Goal: Information Seeking & Learning: Learn about a topic

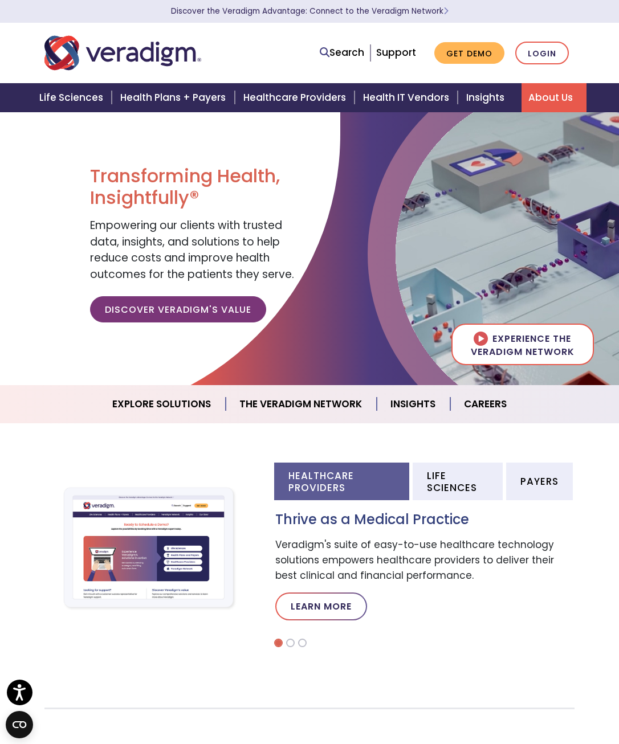
click at [549, 99] on link "About Us" at bounding box center [553, 97] width 65 height 29
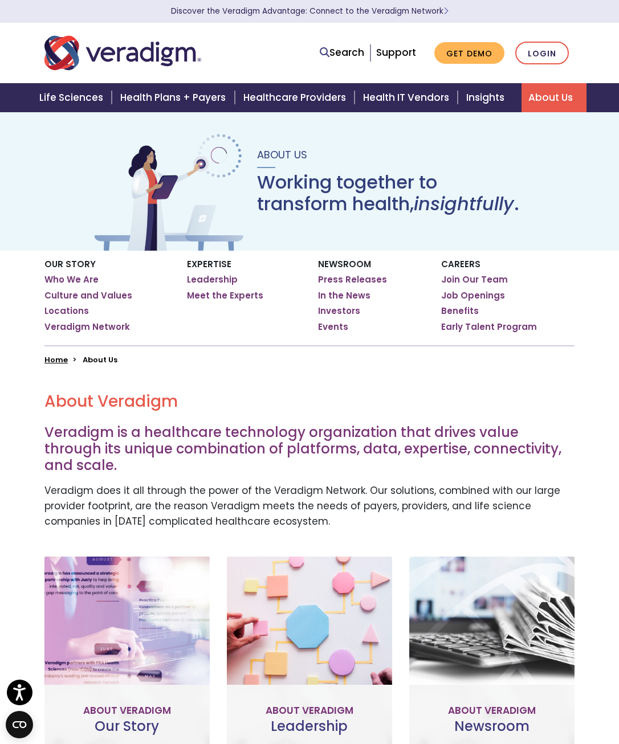
click at [366, 271] on div "Newsroom Press Releases In the News Investors Events" at bounding box center [371, 298] width 124 height 95
click at [361, 276] on link "Press Releases" at bounding box center [352, 279] width 69 height 11
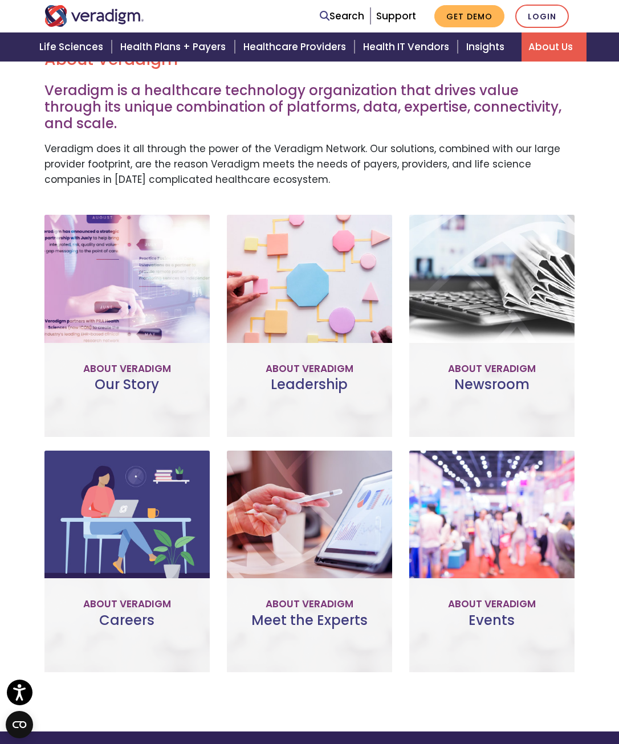
scroll to position [456, 0]
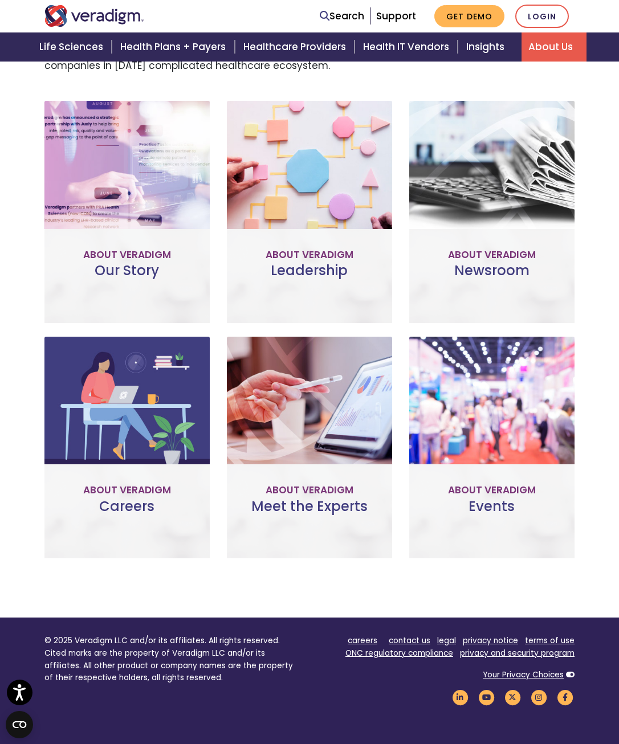
click at [139, 258] on link "Learn More" at bounding box center [127, 271] width 90 height 26
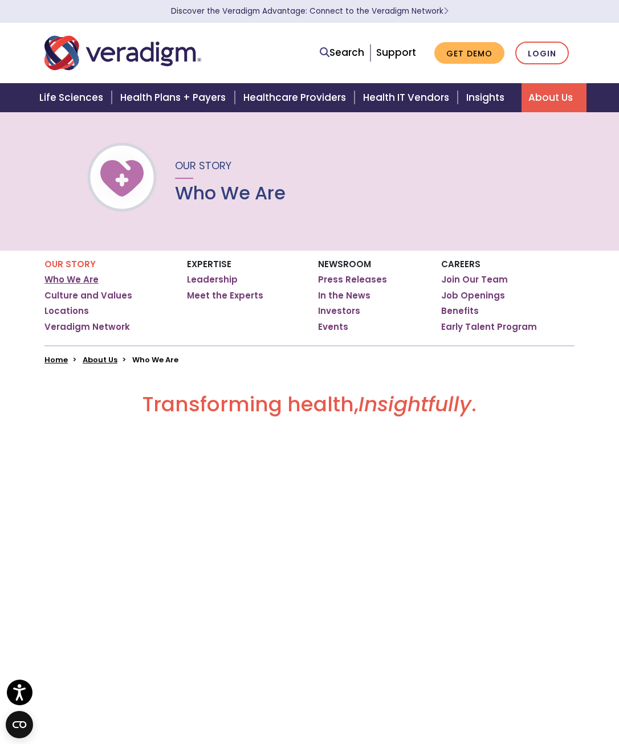
click at [76, 276] on link "Who We Are" at bounding box center [71, 279] width 54 height 11
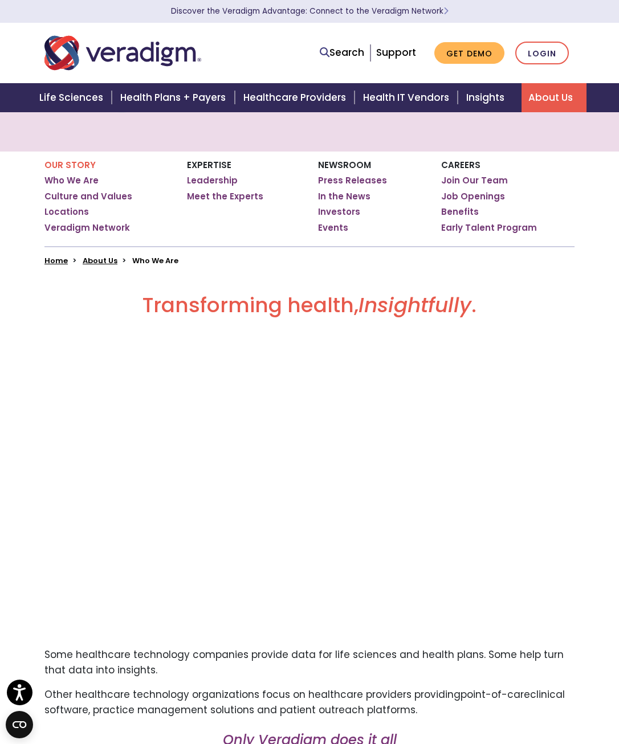
scroll to position [42, 0]
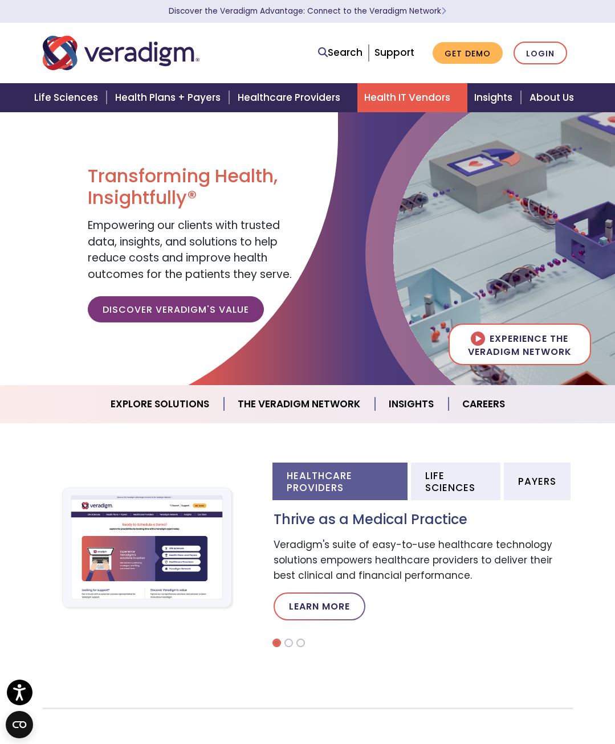
click at [430, 96] on link "Health IT Vendors" at bounding box center [412, 97] width 110 height 29
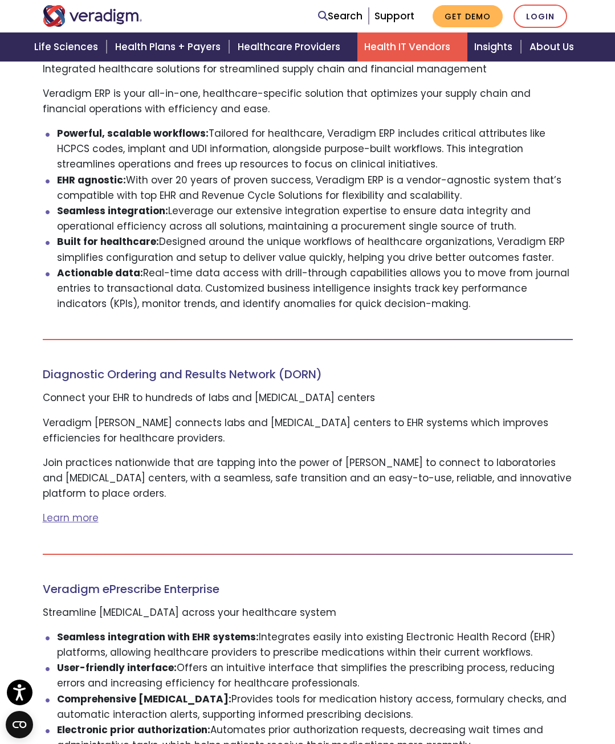
scroll to position [627, 0]
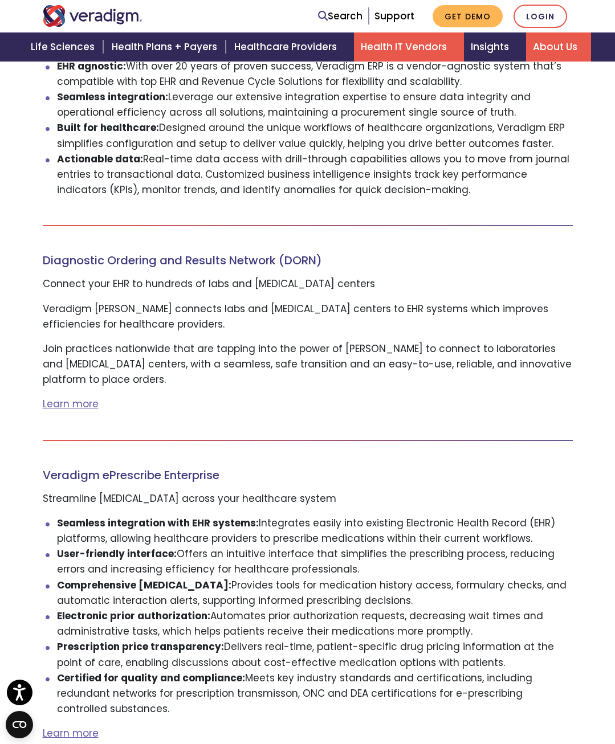
click at [551, 44] on link "About Us" at bounding box center [558, 46] width 65 height 29
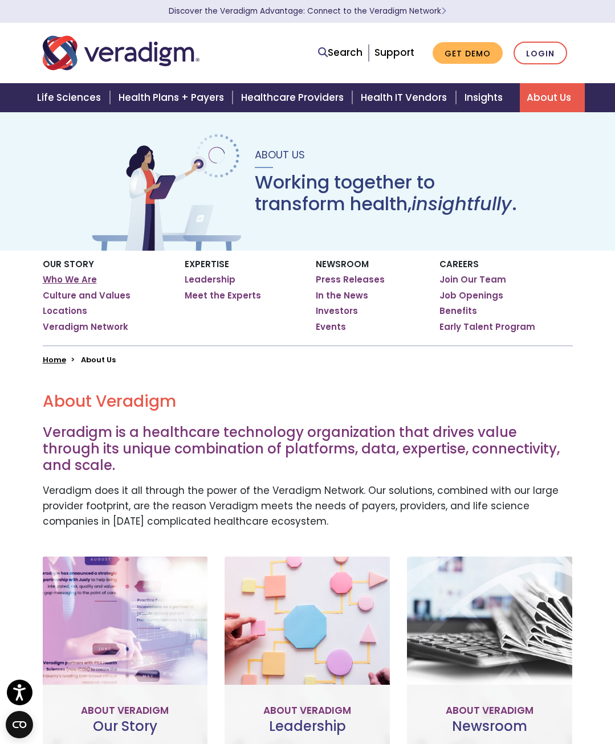
click at [85, 282] on link "Who We Are" at bounding box center [70, 279] width 54 height 11
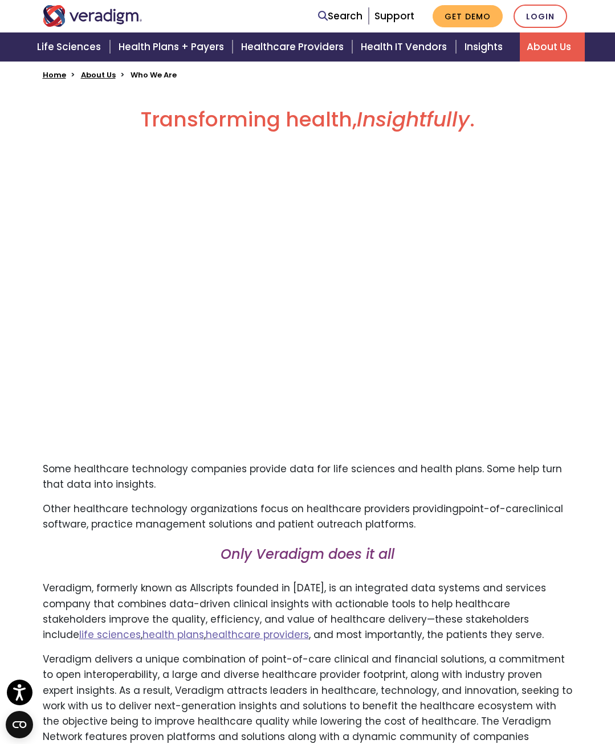
scroll to position [456, 0]
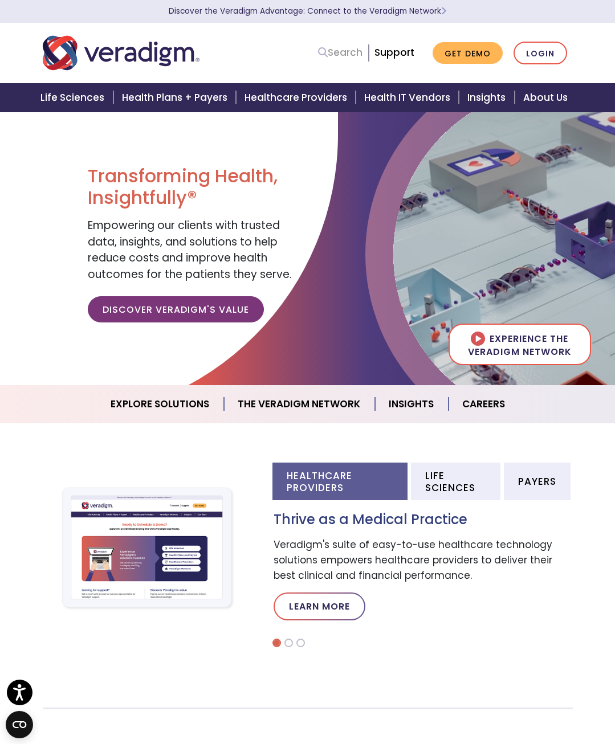
click at [335, 58] on link "Search" at bounding box center [340, 52] width 44 height 15
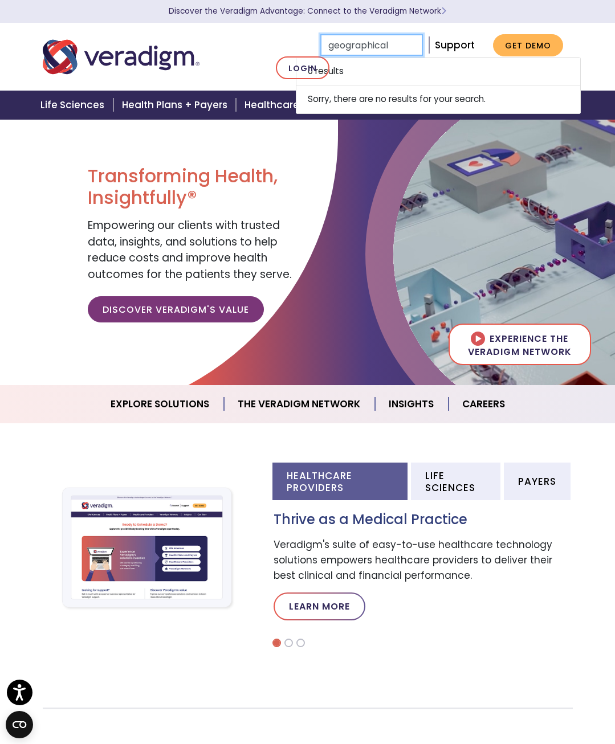
type input "geographical"
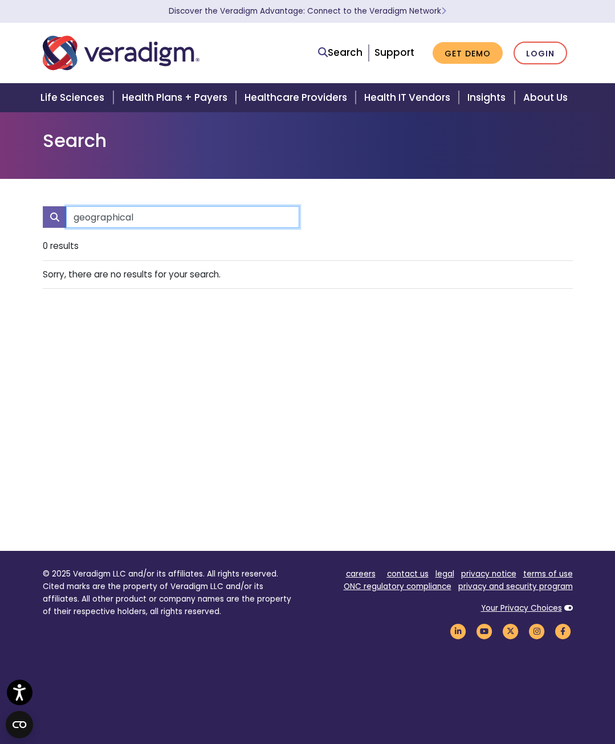
click at [123, 219] on input "geographical" at bounding box center [182, 217] width 233 height 22
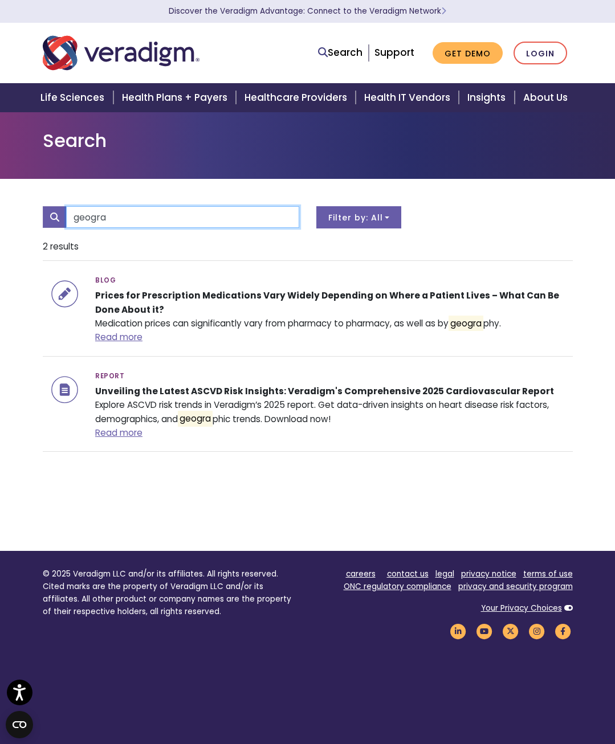
click at [287, 212] on input "geogra" at bounding box center [182, 217] width 233 height 22
type input "geogra"
click at [147, 50] on img "Veradigm logo" at bounding box center [121, 53] width 157 height 38
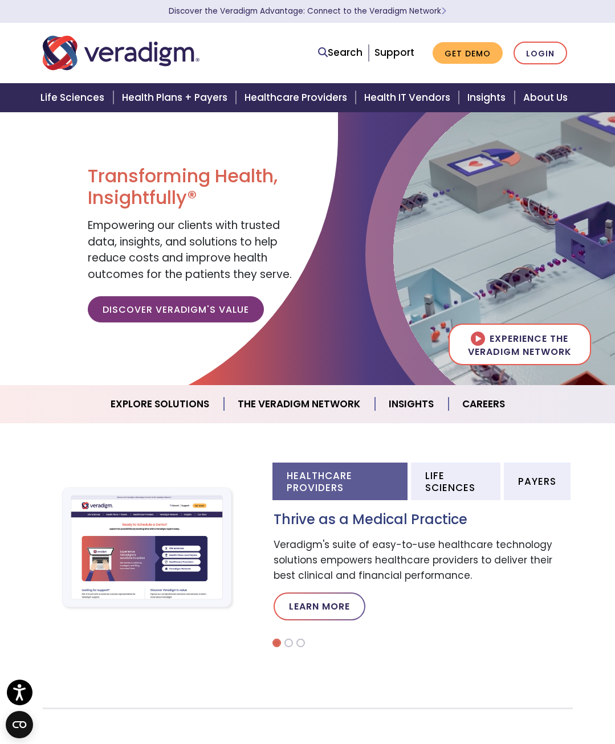
scroll to position [114, 0]
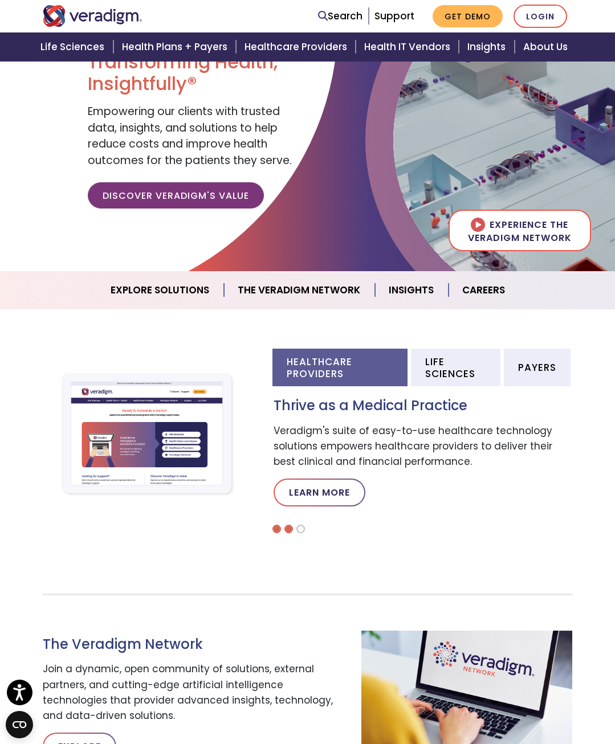
click at [291, 530] on li at bounding box center [288, 529] width 9 height 9
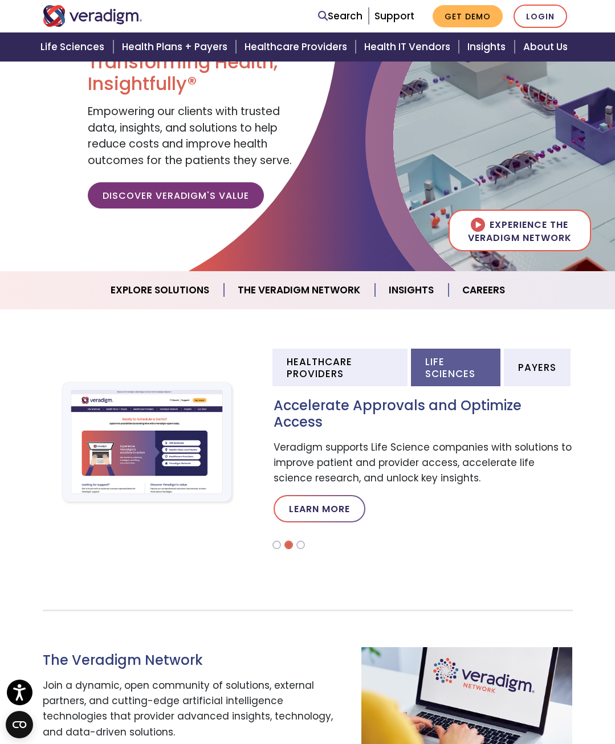
click at [307, 541] on ol at bounding box center [422, 545] width 302 height 9
click at [300, 541] on li at bounding box center [300, 545] width 9 height 9
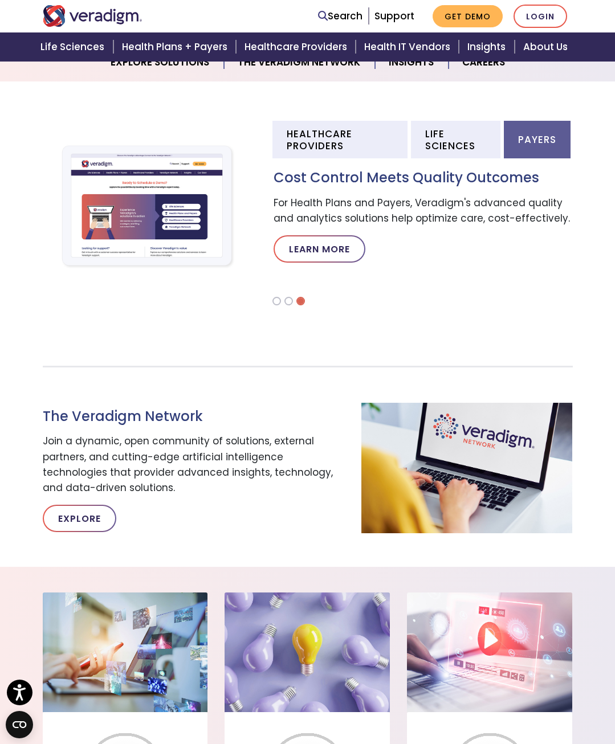
scroll to position [513, 0]
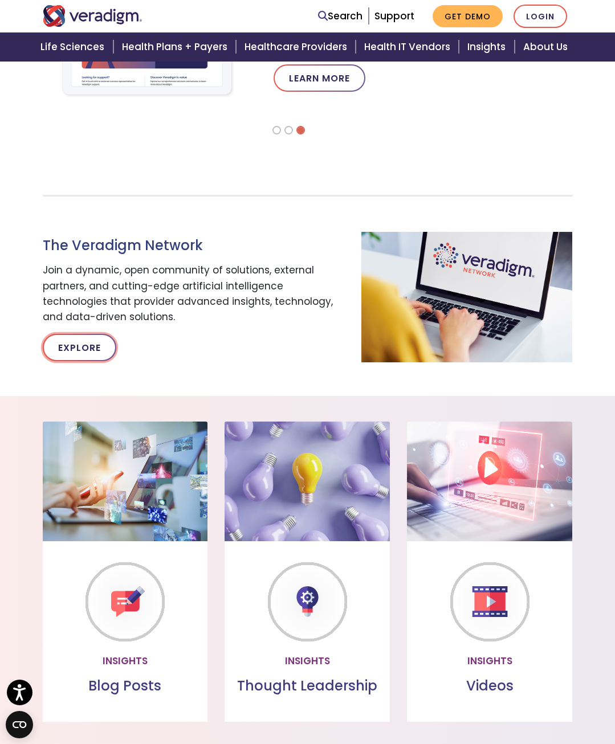
click at [87, 354] on link "Explore" at bounding box center [80, 347] width 74 height 27
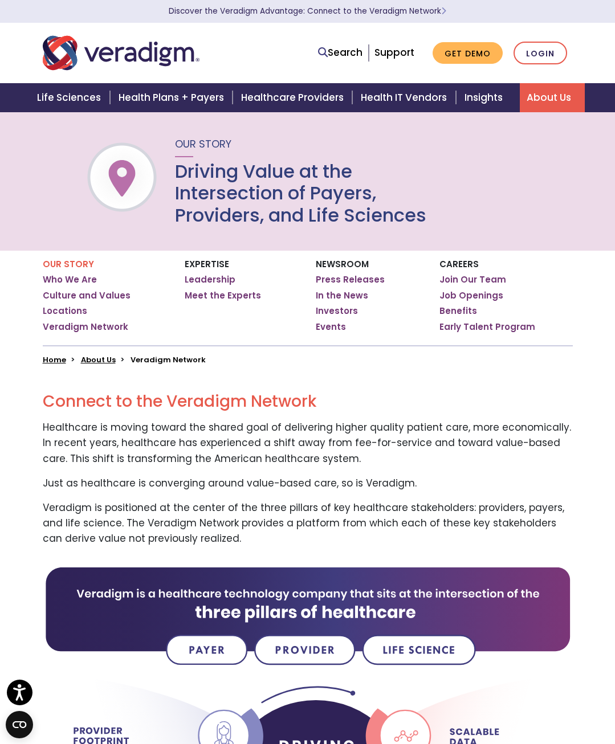
click at [543, 103] on link "About Us" at bounding box center [552, 97] width 65 height 29
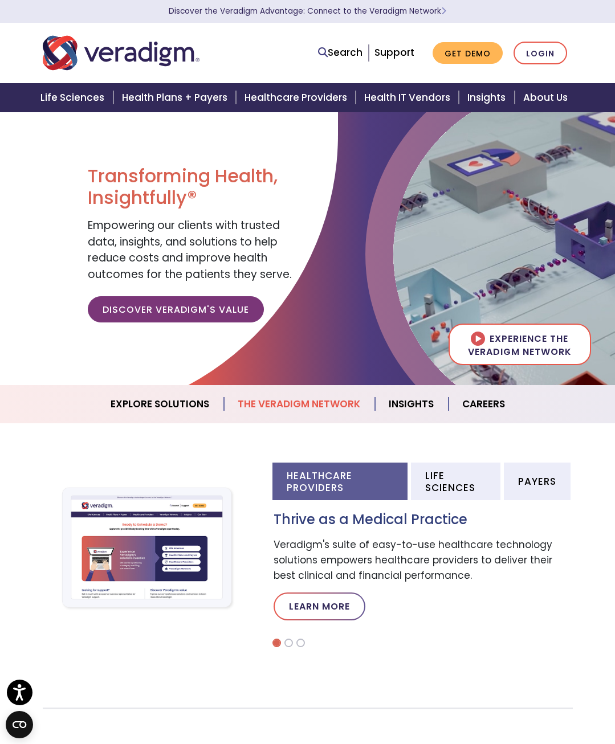
click at [289, 407] on link "The Veradigm Network" at bounding box center [299, 404] width 151 height 29
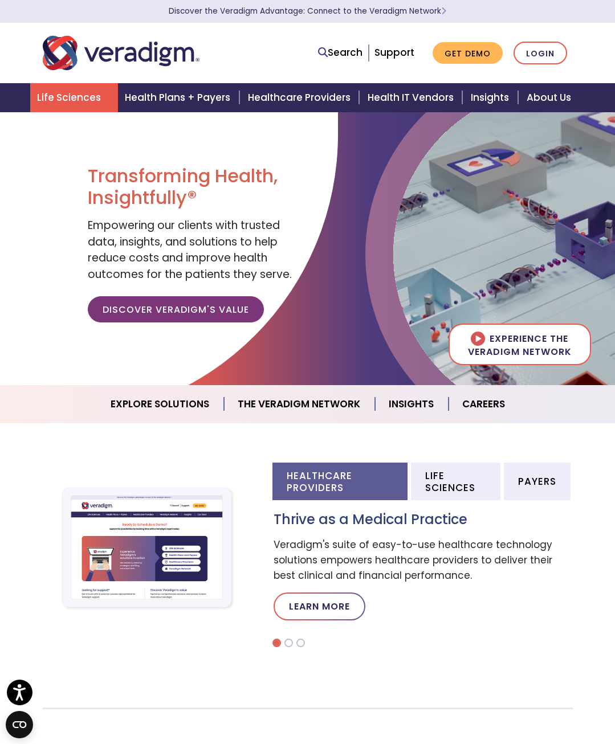
click at [89, 99] on link "Life Sciences" at bounding box center [74, 97] width 88 height 29
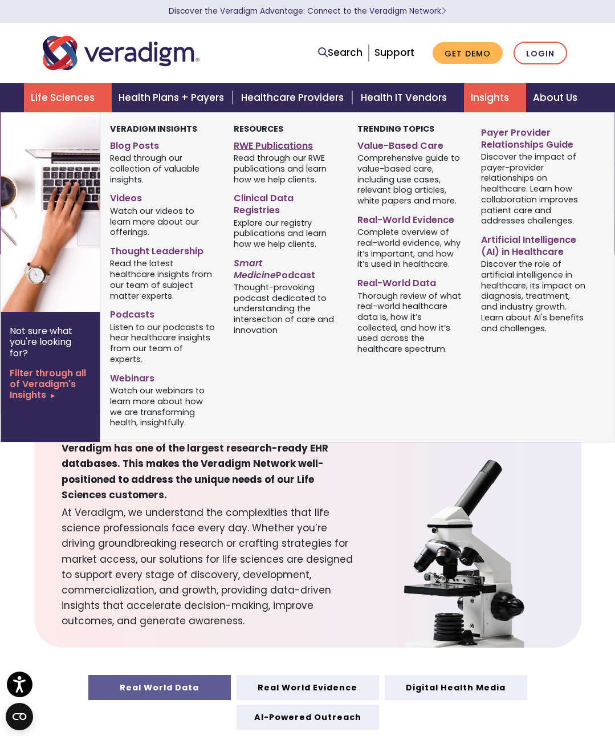
click at [290, 142] on link "RWE Publications" at bounding box center [287, 144] width 107 height 17
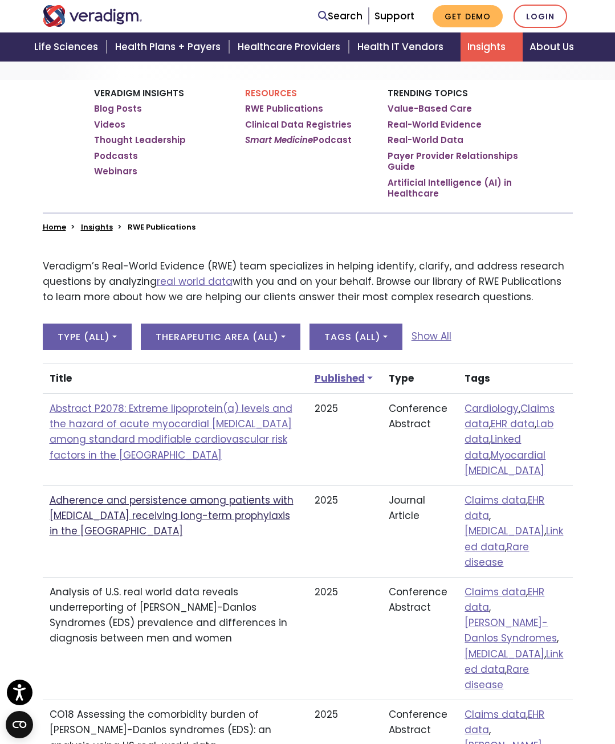
scroll to position [228, 0]
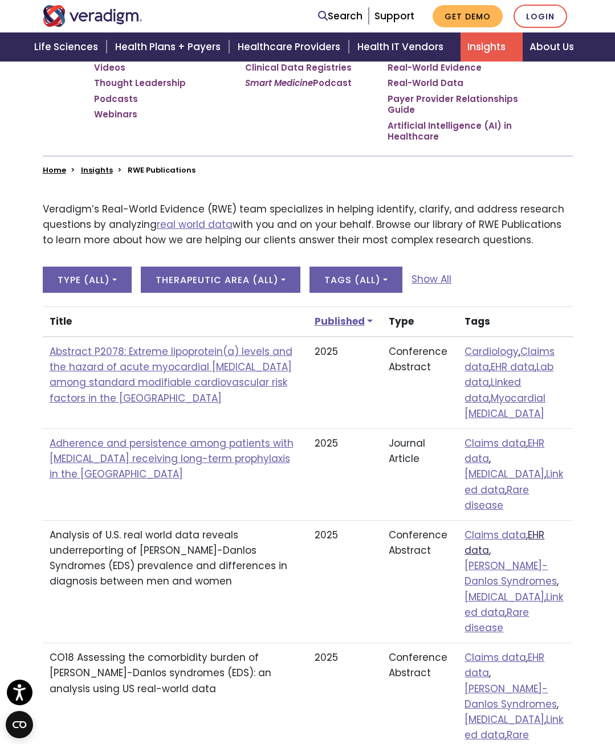
click at [533, 528] on link "EHR data" at bounding box center [504, 542] width 80 height 29
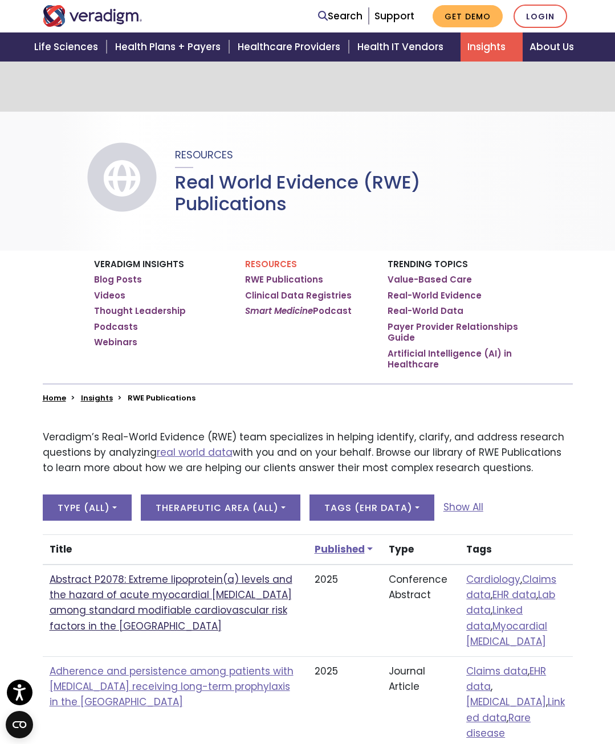
scroll to position [228, 0]
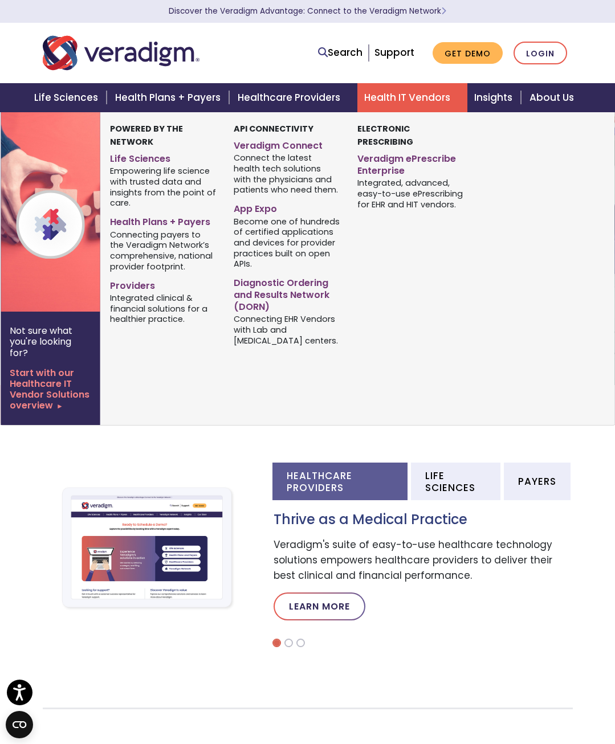
scroll to position [114, 0]
